Goal: Task Accomplishment & Management: Complete application form

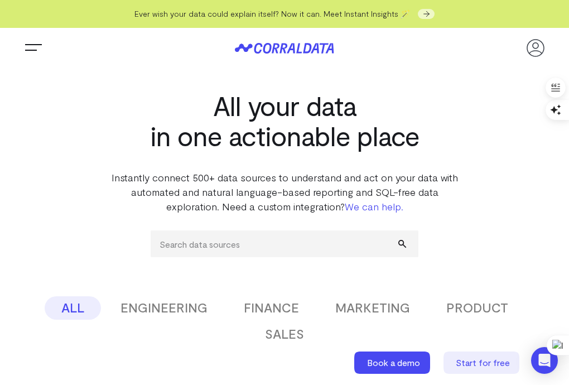
click at [30, 46] on button "Trigger Menu" at bounding box center [33, 48] width 22 height 22
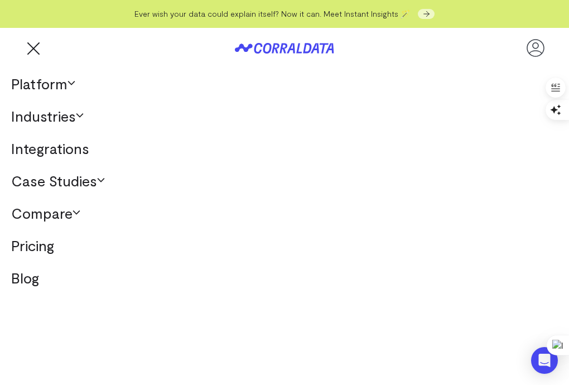
click at [62, 91] on link "Platform" at bounding box center [284, 84] width 569 height 32
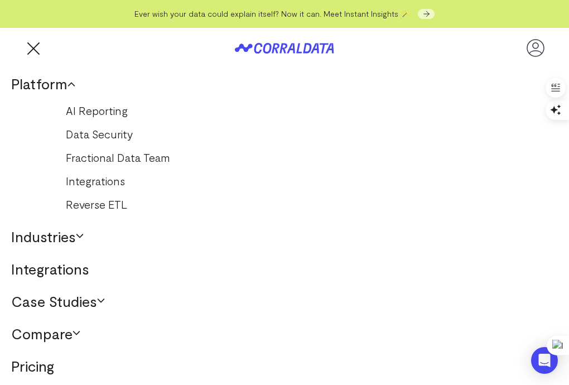
click at [105, 182] on link "Integrations" at bounding box center [285, 181] width 460 height 18
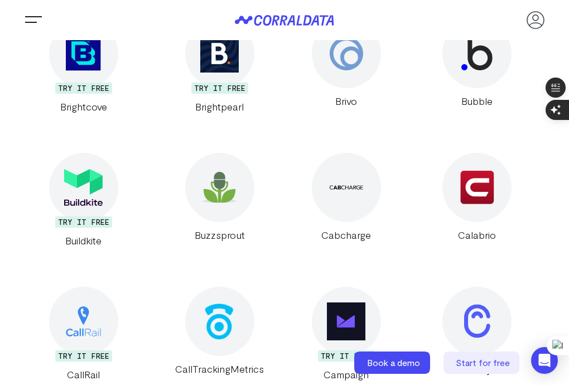
scroll to position [3441, 0]
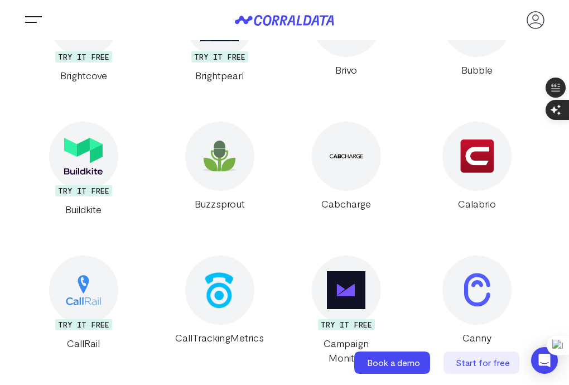
click at [460, 39] on img at bounding box center [476, 22] width 33 height 33
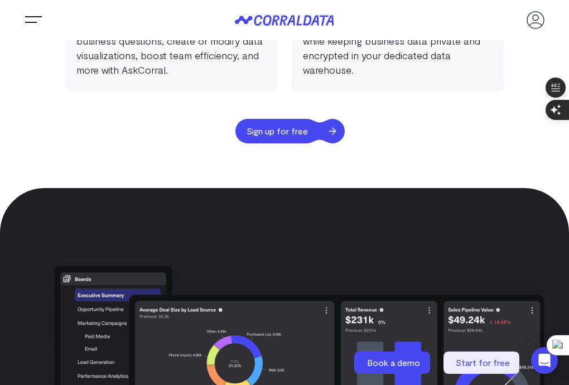
scroll to position [1967, 0]
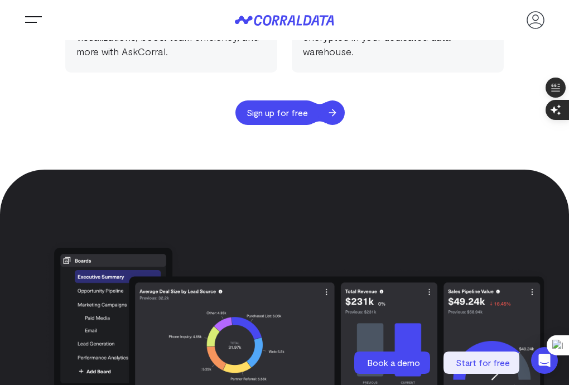
click at [319, 111] on span "Sign up for free" at bounding box center [277, 112] width 84 height 25
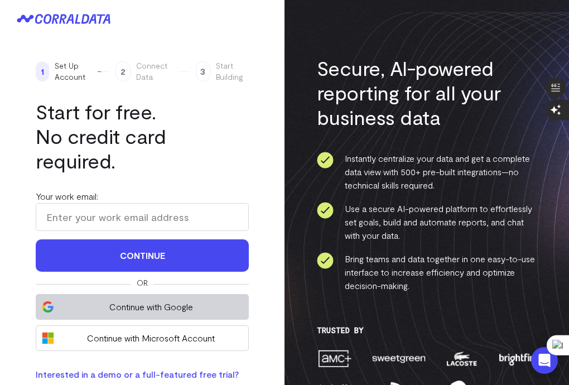
click at [191, 300] on span "Continue with Google" at bounding box center [151, 306] width 183 height 13
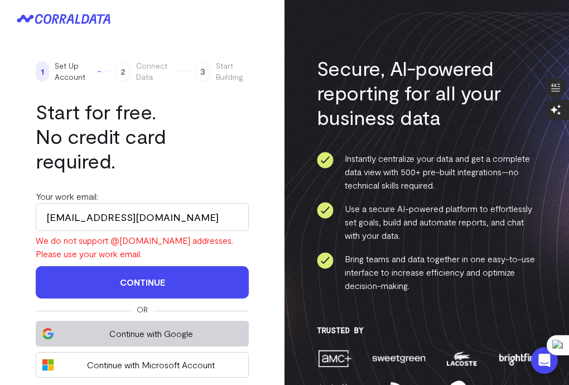
click at [186, 327] on span "Continue with Google" at bounding box center [151, 333] width 183 height 13
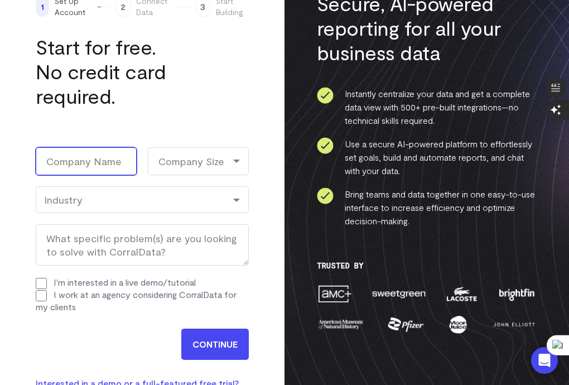
click at [115, 147] on input "Company Name (Required)" at bounding box center [86, 161] width 101 height 28
type input "KraftForgeLabs"
click at [175, 147] on div "Company Size" at bounding box center [198, 161] width 101 height 28
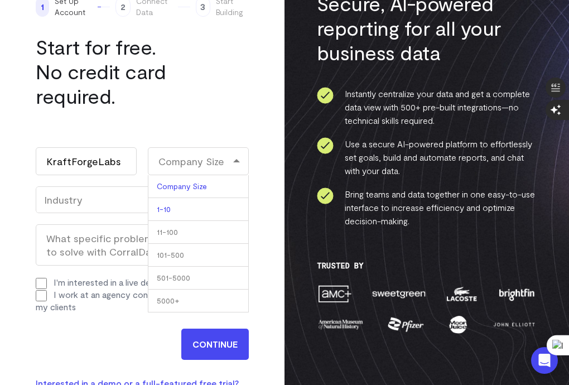
click at [171, 198] on li "1-10" at bounding box center [198, 209] width 101 height 23
select select "1-10"
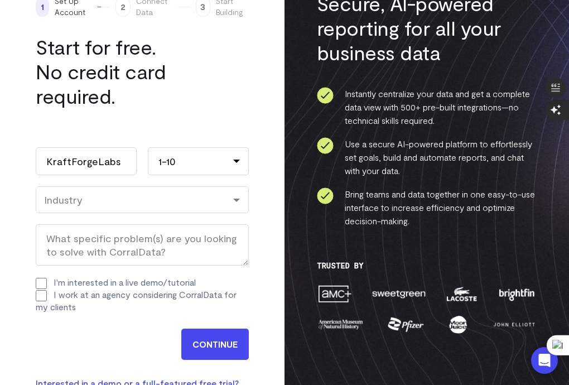
click at [144, 194] on div "Industry" at bounding box center [142, 200] width 196 height 12
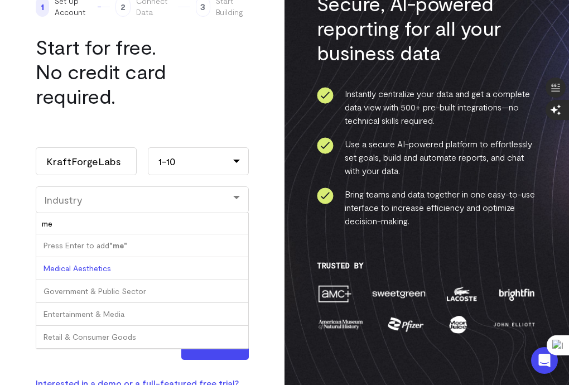
type input "med"
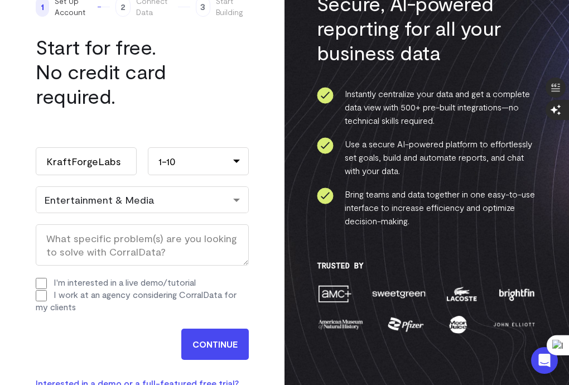
click at [44, 278] on input "I'm interested in a live demo/tutorial" at bounding box center [41, 283] width 11 height 11
click at [43, 278] on input "I'm interested in a live demo/tutorial" at bounding box center [41, 283] width 11 height 11
checkbox input "false"
click at [43, 290] on input "I work at an agency considering CorralData for my clients" at bounding box center [41, 295] width 11 height 11
checkbox input "true"
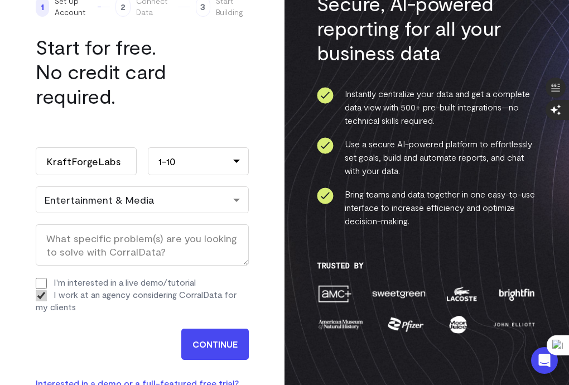
click at [208, 329] on input "CONTINUE" at bounding box center [215, 344] width 68 height 31
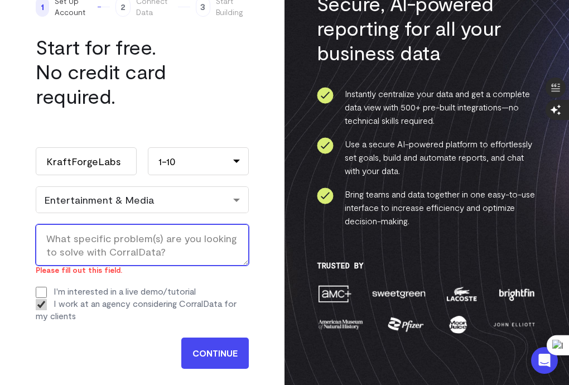
click at [151, 225] on textarea "What specific problem(s) are you looking to solve with CorralData? (Required)" at bounding box center [142, 244] width 213 height 41
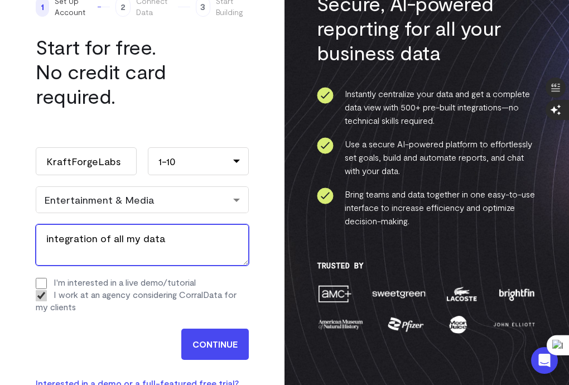
type textarea "integration of all my data"
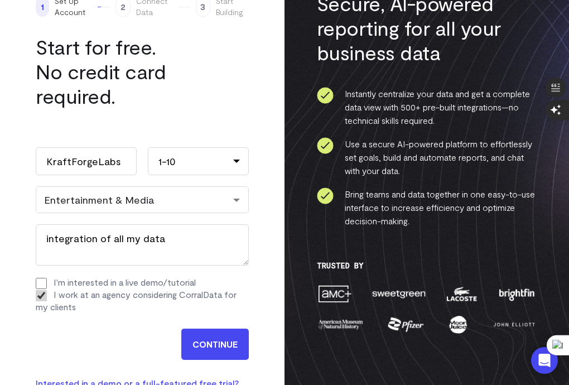
click at [216, 329] on input "CONTINUE" at bounding box center [215, 344] width 68 height 31
